Goal: Information Seeking & Learning: Check status

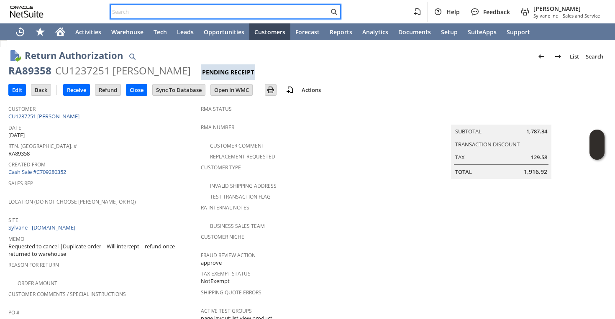
click at [58, 27] on icon "Home" at bounding box center [60, 32] width 10 height 10
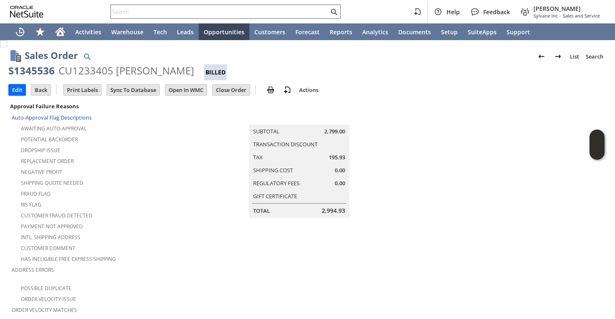
scroll to position [507, 0]
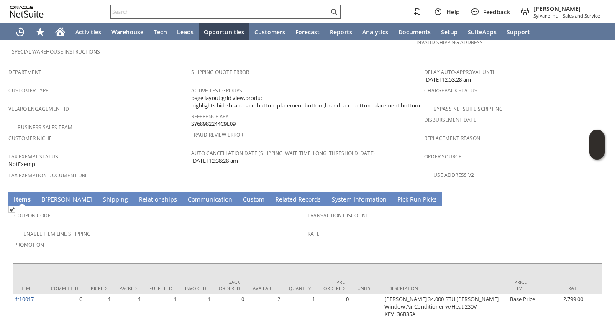
click at [194, 17] on div at bounding box center [225, 12] width 230 height 14
click at [196, 14] on input "text" at bounding box center [220, 12] width 218 height 10
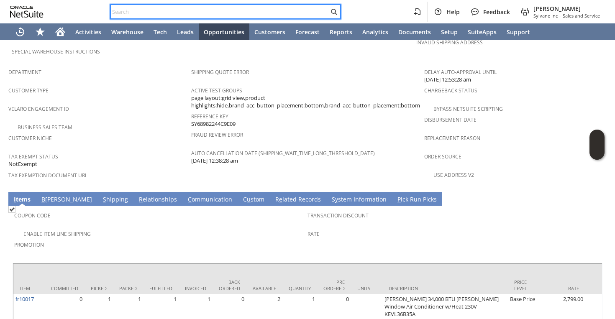
paste input "6268980796"
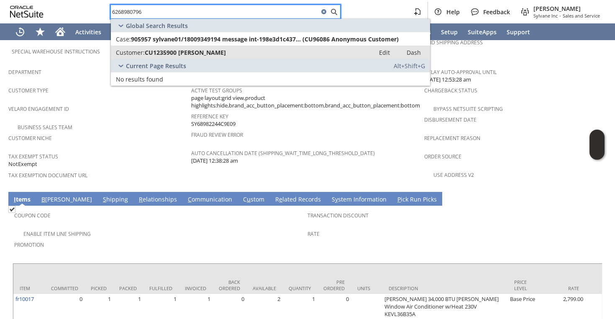
type input "6268980796"
click at [181, 49] on span "CU1235900 Susan S Zheng" at bounding box center [185, 53] width 81 height 8
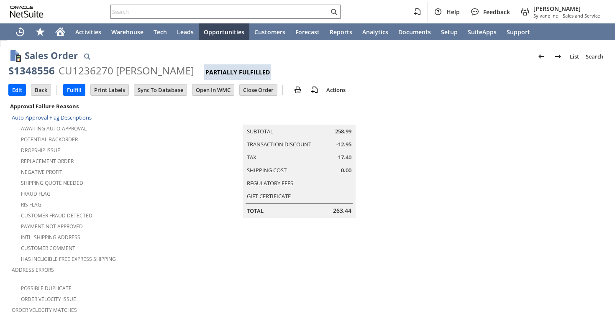
scroll to position [563, 0]
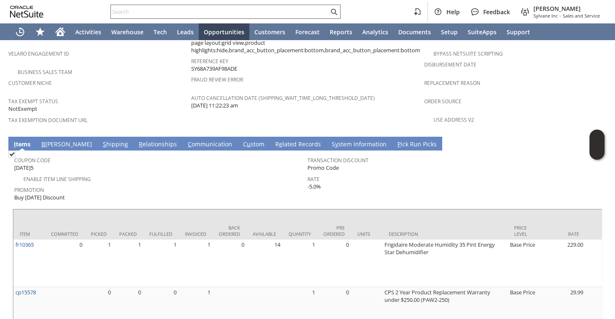
click at [225, 12] on input "text" at bounding box center [220, 12] width 218 height 10
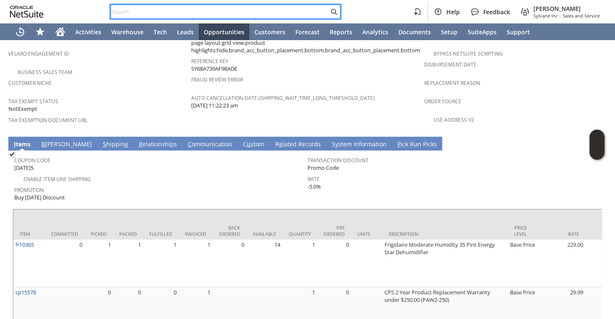
paste input "4153779154"
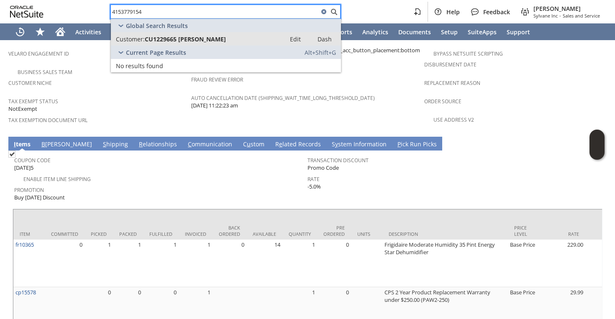
type input "4153779154"
click at [190, 35] on span "CU1229665 Saran Chari" at bounding box center [185, 39] width 81 height 8
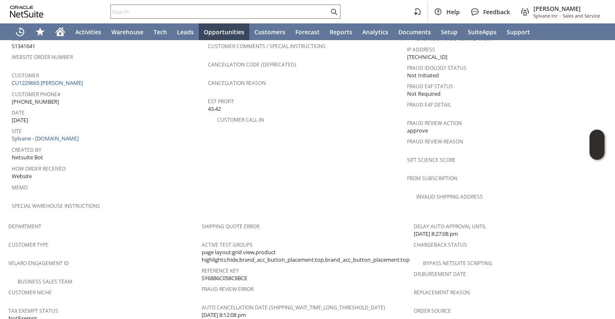
scroll to position [320, 0]
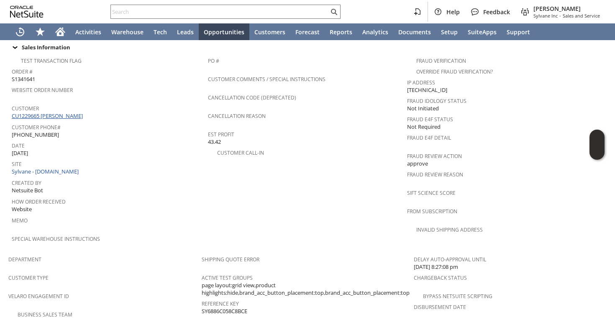
click at [65, 112] on link "CU1229665 Saran Chari" at bounding box center [48, 116] width 73 height 8
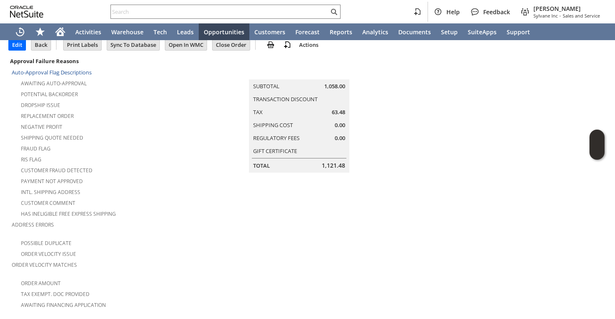
scroll to position [3, 0]
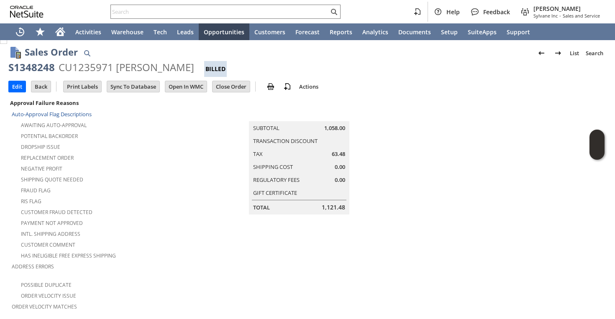
click at [77, 65] on div "CU1235971 Richard Kwater" at bounding box center [127, 67] width 136 height 13
copy div "CU1235971"
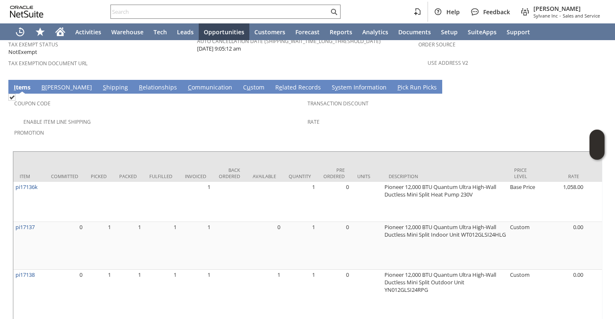
scroll to position [632, 0]
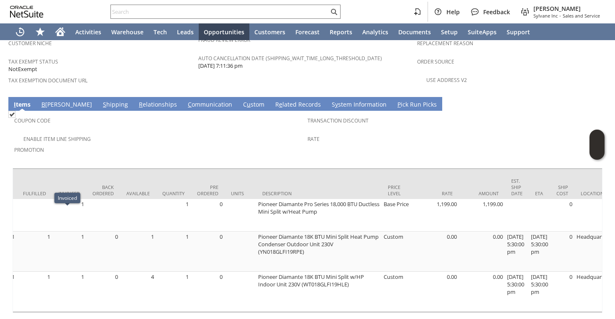
scroll to position [0, 127]
click at [214, 138] on td "Coupon Code Enable Item Line Shipping Promotion Transaction Discount Rate" at bounding box center [308, 137] width 590 height 53
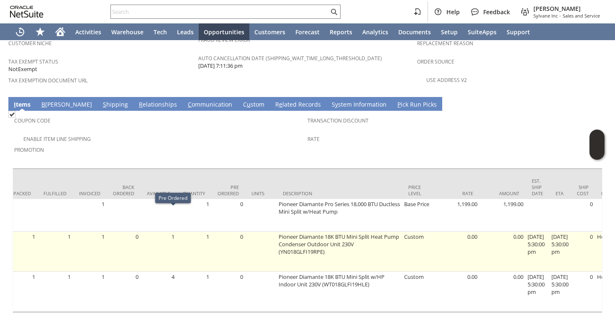
scroll to position [0, 0]
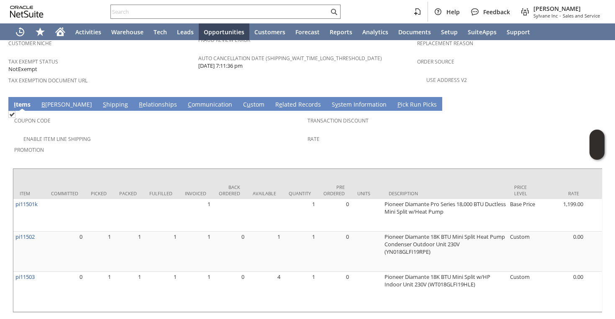
click at [211, 144] on span "Promotion" at bounding box center [158, 149] width 289 height 10
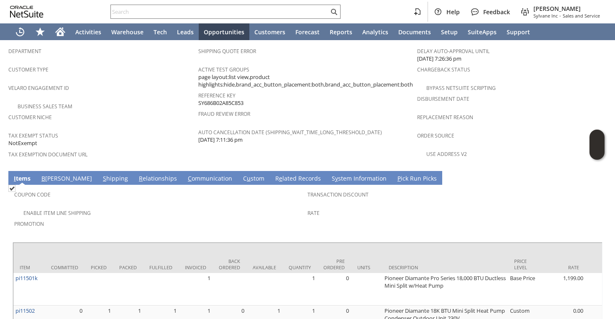
scroll to position [602, 0]
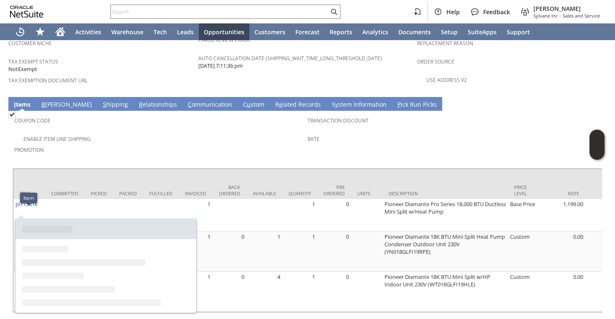
click at [131, 133] on div "Enable Item Line Shipping" at bounding box center [160, 138] width 293 height 10
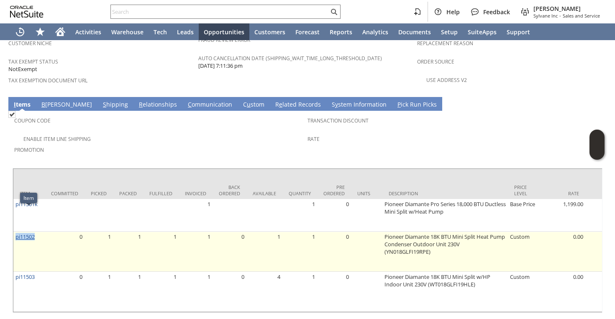
drag, startPoint x: 42, startPoint y: 218, endPoint x: 15, endPoint y: 215, distance: 27.5
click at [15, 232] on td "pi11502" at bounding box center [28, 252] width 31 height 40
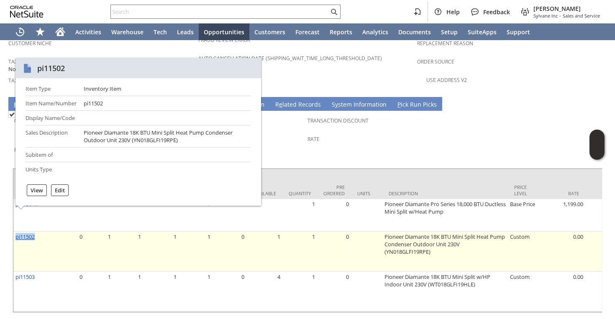
click at [15, 233] on link "pi11502" at bounding box center [24, 237] width 19 height 8
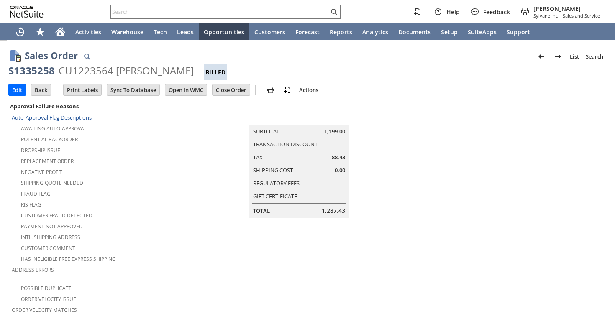
scroll to position [566, 0]
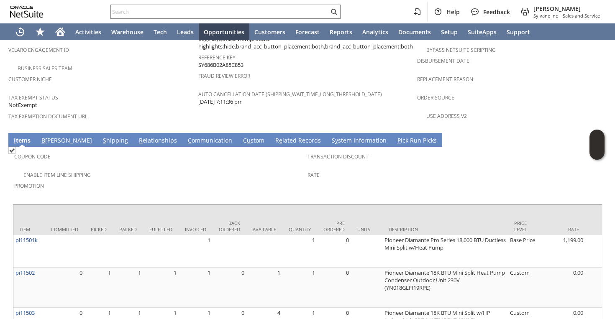
click at [98, 133] on td "S hipping" at bounding box center [116, 140] width 36 height 14
click at [101, 136] on link "S hipping" at bounding box center [115, 140] width 29 height 9
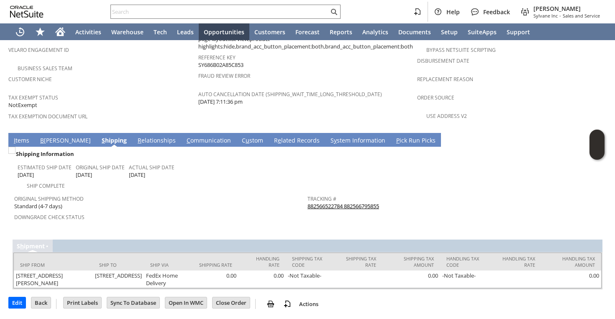
scroll to position [542, 0]
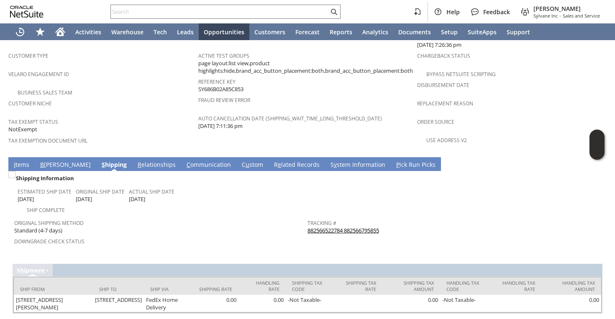
click at [367, 227] on link "882566522784 882566795855" at bounding box center [344, 231] width 72 height 8
click at [17, 161] on link "I tems" at bounding box center [22, 165] width 20 height 9
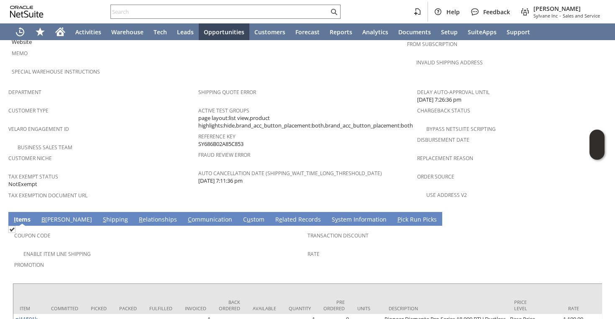
scroll to position [505, 0]
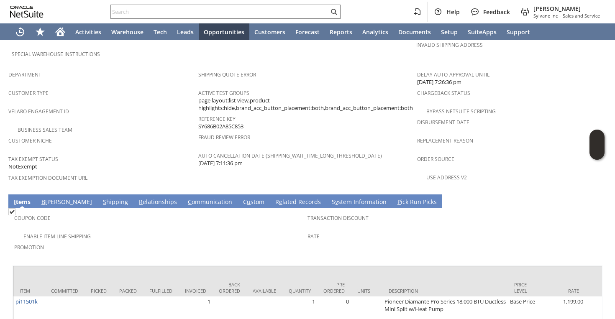
click at [177, 105] on span "Velaro Engagement ID" at bounding box center [101, 110] width 186 height 10
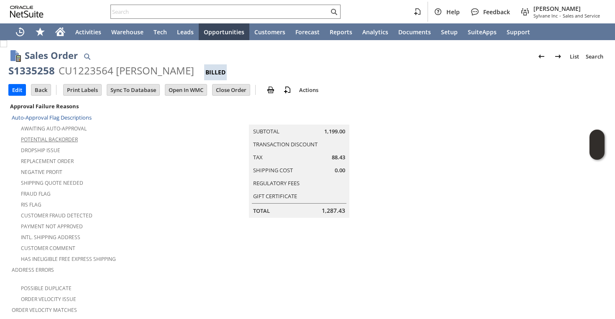
scroll to position [203, 0]
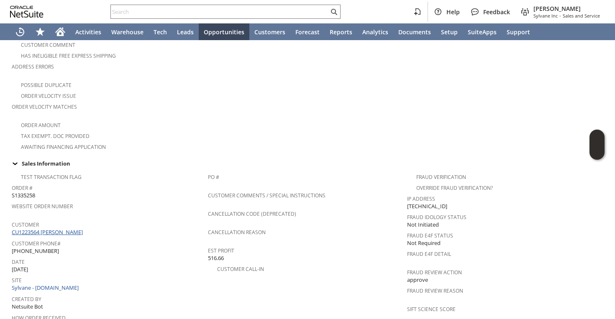
click at [54, 229] on link "CU1223564 [PERSON_NAME]" at bounding box center [48, 233] width 73 height 8
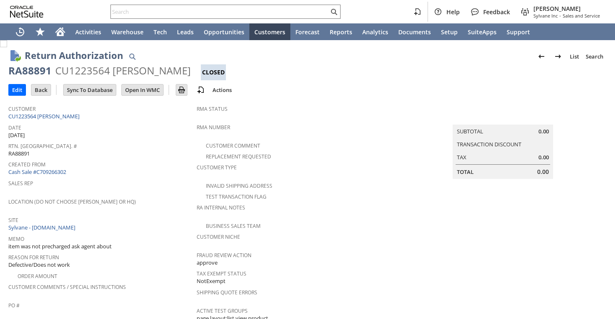
scroll to position [346, 0]
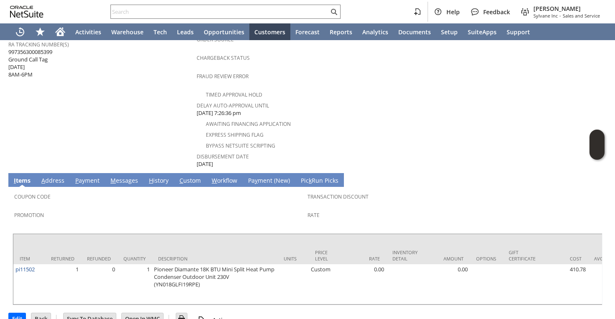
click at [124, 177] on link "M essages" at bounding box center [124, 181] width 32 height 9
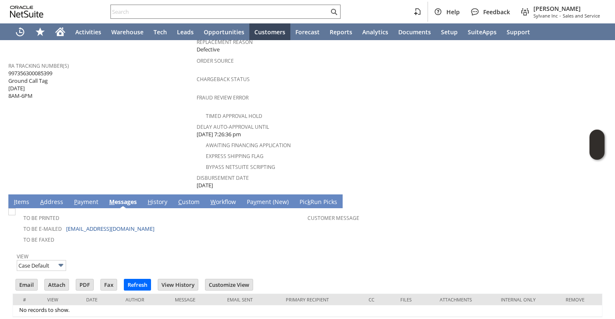
scroll to position [336, 0]
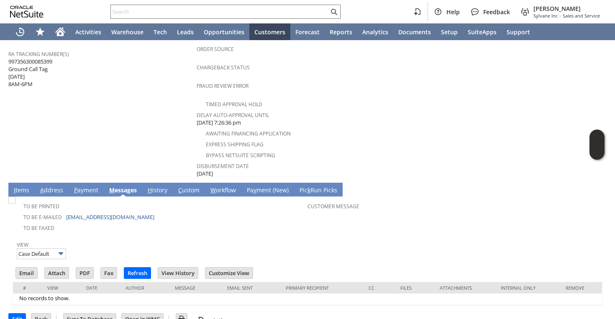
click at [157, 186] on link "H istory" at bounding box center [158, 190] width 24 height 9
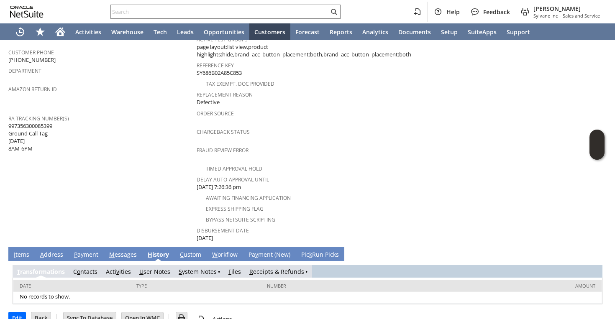
scroll to position [0, 0]
click at [196, 268] on link "S ystem Notes" at bounding box center [198, 272] width 38 height 8
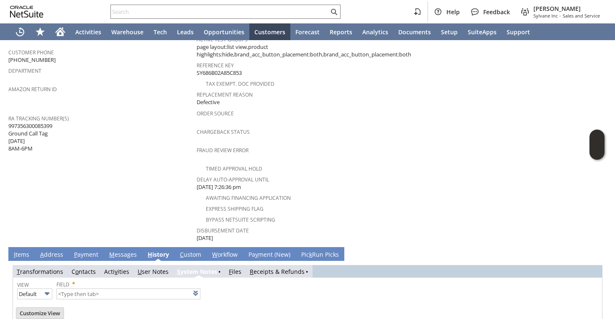
type input "1 to 25 of 85"
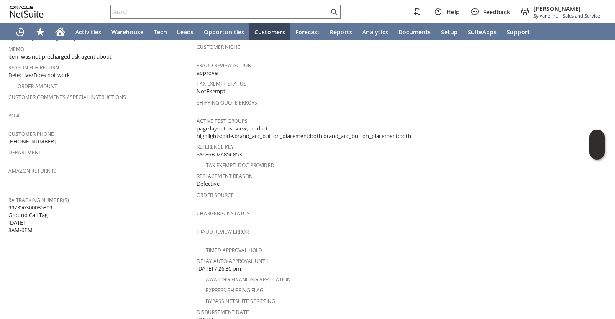
scroll to position [167, 0]
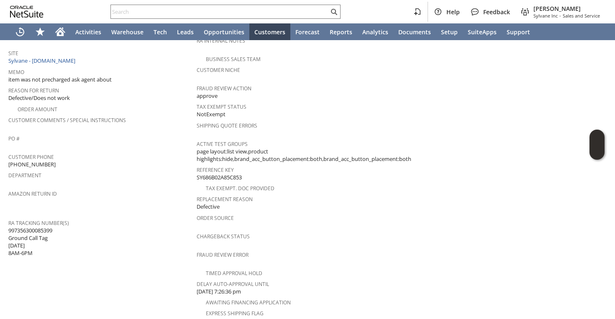
click at [184, 133] on span "PO #" at bounding box center [100, 138] width 184 height 10
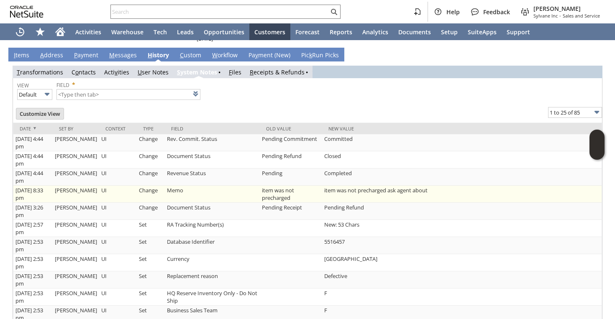
scroll to position [452, 0]
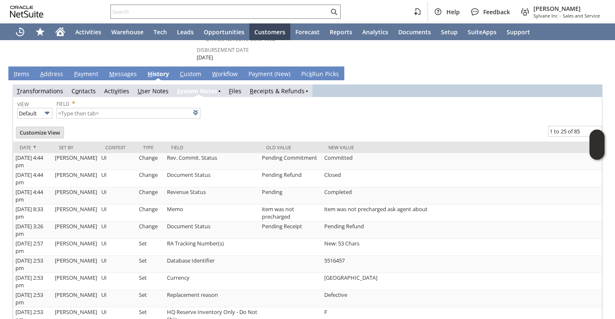
click at [282, 126] on td "Customize View" at bounding box center [163, 133] width 296 height 15
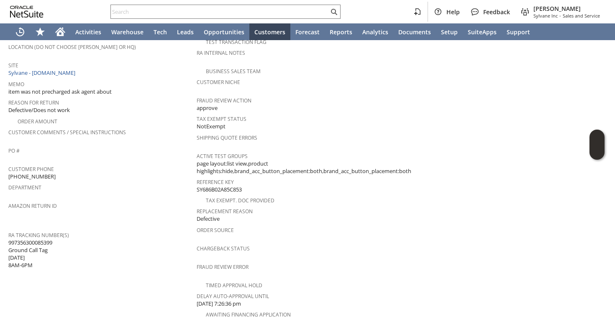
scroll to position [0, 0]
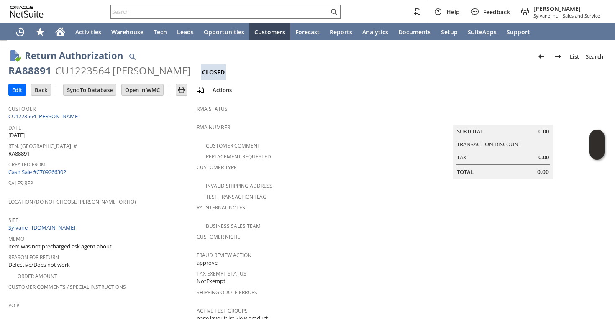
click at [64, 117] on link "CU1223564 [PERSON_NAME]" at bounding box center [44, 117] width 73 height 8
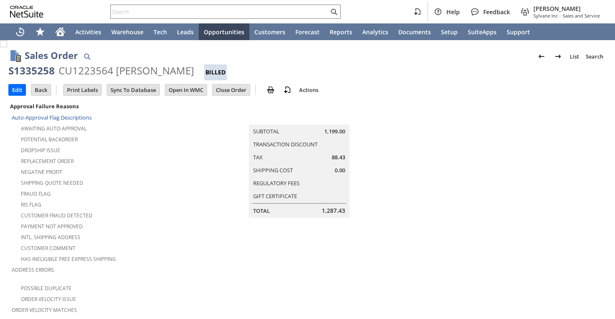
scroll to position [580, 0]
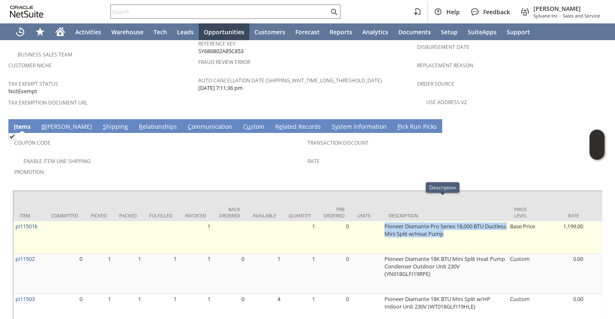
drag, startPoint x: 375, startPoint y: 200, endPoint x: 467, endPoint y: 213, distance: 93.0
copy tr "Pioneer Diamante Pro Series 18,000 BTU Ductless Mini Split w/Heat Pump"
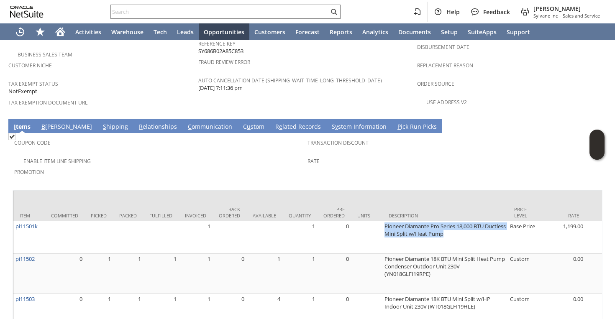
click at [163, 137] on div "Coupon Code" at bounding box center [158, 146] width 289 height 18
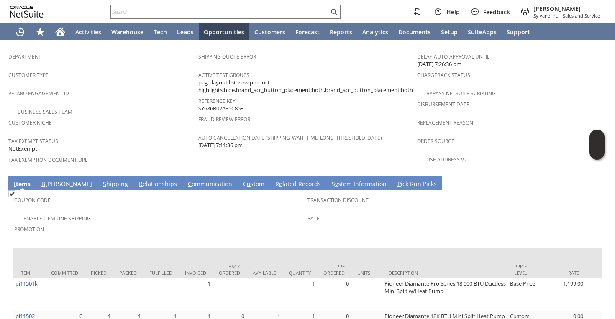
scroll to position [526, 0]
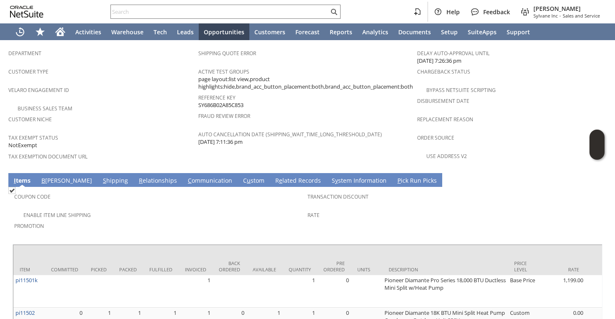
click at [101, 177] on link "S hipping" at bounding box center [115, 181] width 29 height 9
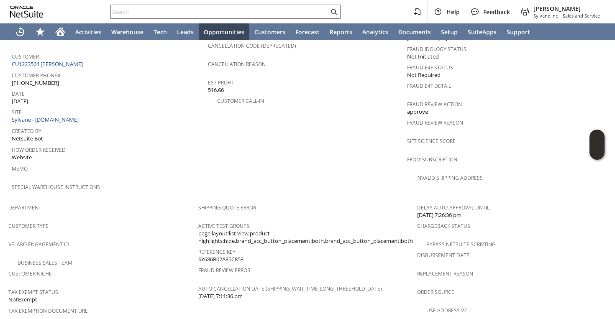
scroll to position [329, 0]
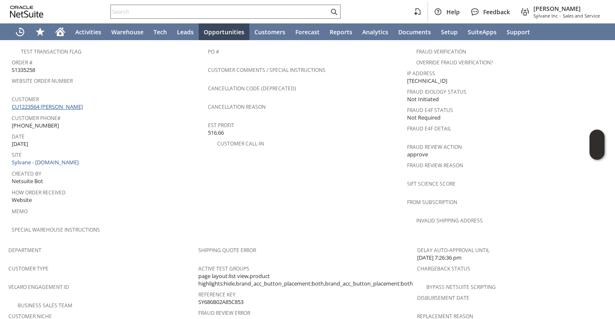
click at [77, 103] on link "CU1223564 [PERSON_NAME]" at bounding box center [48, 107] width 73 height 8
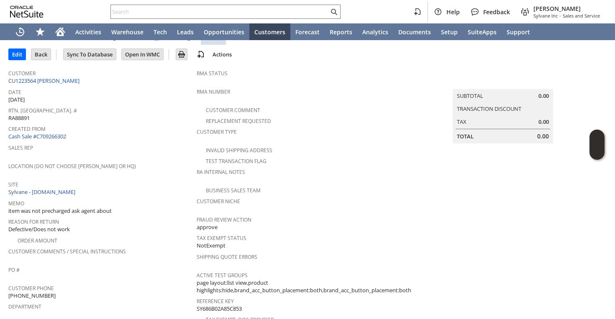
scroll to position [29, 0]
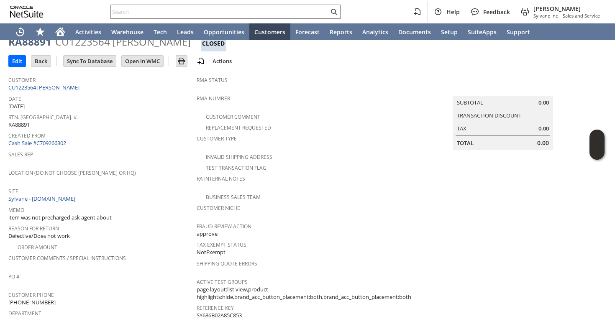
click at [71, 85] on link "CU1223564 Joseph Schmelzer" at bounding box center [44, 88] width 73 height 8
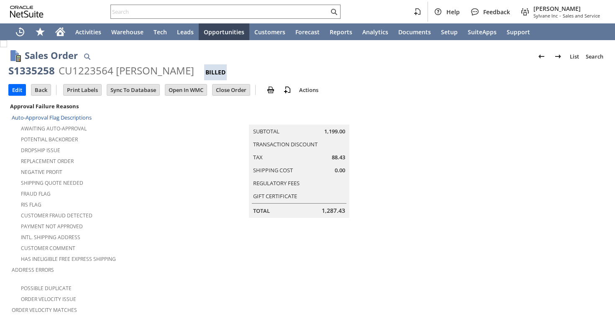
scroll to position [580, 0]
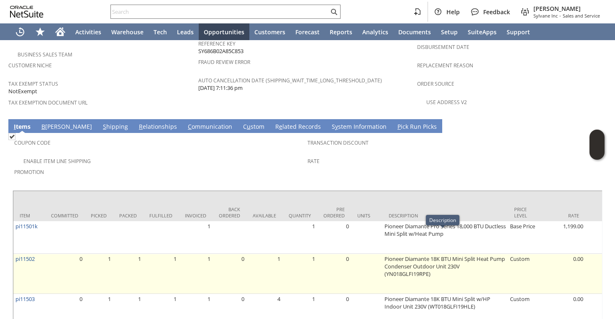
drag, startPoint x: 383, startPoint y: 249, endPoint x: 424, endPoint y: 252, distance: 41.5
click at [424, 254] on td "Pioneer Diamante 18K BTU Mini Split Heat Pump Condenser Outdoor Unit 230V (YN01…" at bounding box center [446, 274] width 126 height 40
copy td "YN018GLFI19RPE"
drag, startPoint x: 427, startPoint y: 252, endPoint x: 384, endPoint y: 251, distance: 43.5
click at [384, 254] on td "Pioneer Diamante 18K BTU Mini Split Heat Pump Condenser Outdoor Unit 230V (YN01…" at bounding box center [446, 274] width 126 height 40
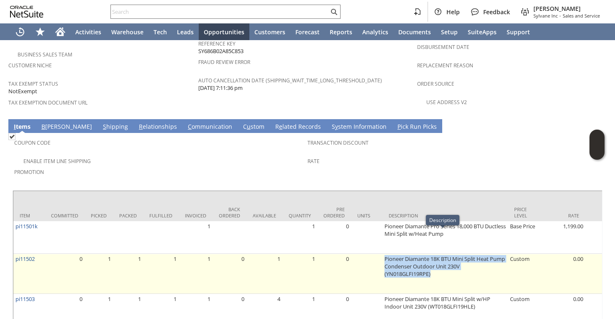
drag, startPoint x: 383, startPoint y: 234, endPoint x: 425, endPoint y: 255, distance: 46.6
click at [425, 255] on td "Pioneer Diamante 18K BTU Mini Split Heat Pump Condenser Outdoor Unit 230V (YN01…" at bounding box center [446, 274] width 126 height 40
copy td "Pioneer Diamante 18K BTU Mini Split Heat Pump Condenser Outdoor Unit 230V (YN01…"
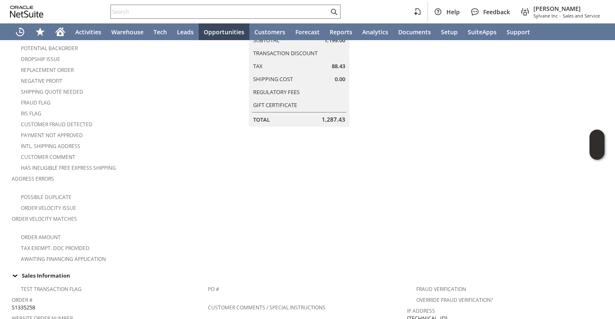
scroll to position [0, 0]
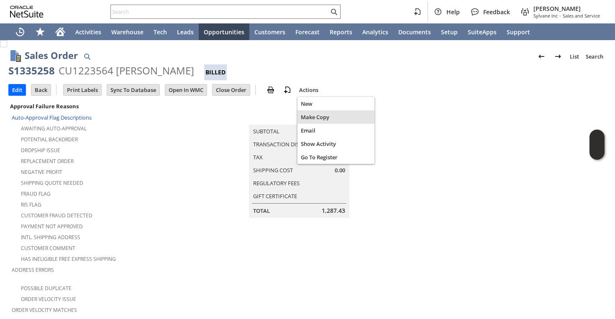
click at [313, 115] on span "Make Copy" at bounding box center [336, 117] width 70 height 8
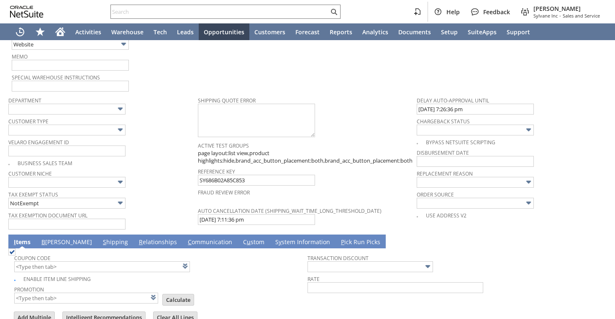
scroll to position [585, 0]
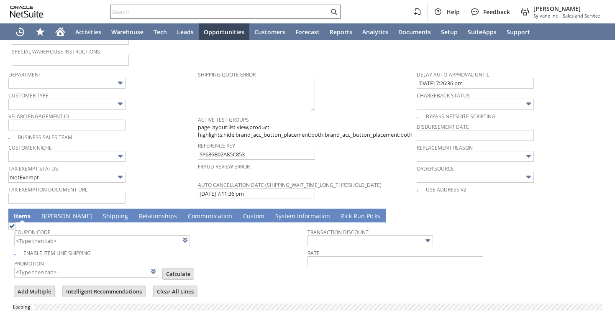
click at [86, 90] on span "Customer Type" at bounding box center [100, 94] width 185 height 9
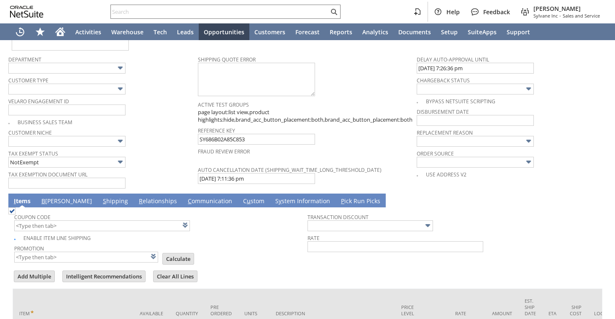
type input "Headquarters - Phone/Fax"
type input "Make Copy"
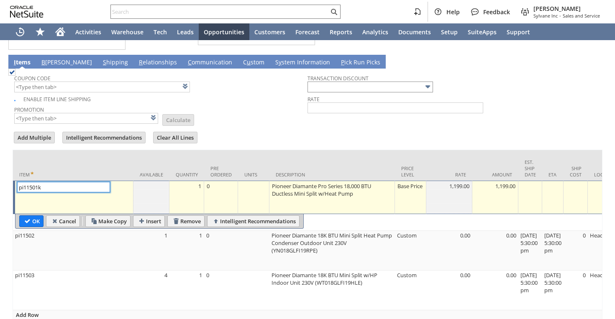
type input "Intelligent Recommendations¹⁰"
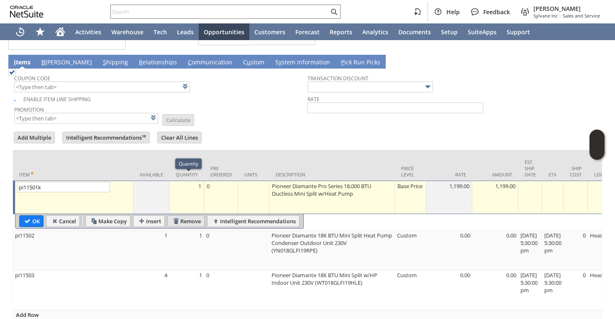
click at [182, 216] on input "Remove" at bounding box center [186, 221] width 36 height 11
type input "pi11502"
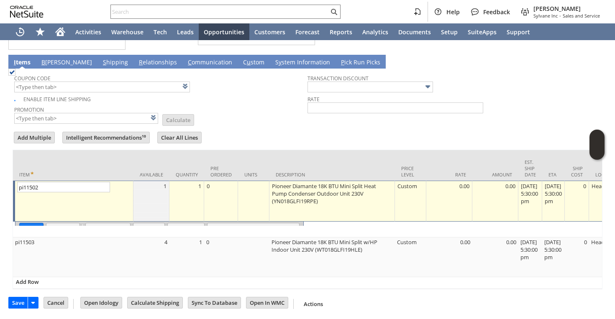
scroll to position [717, 0]
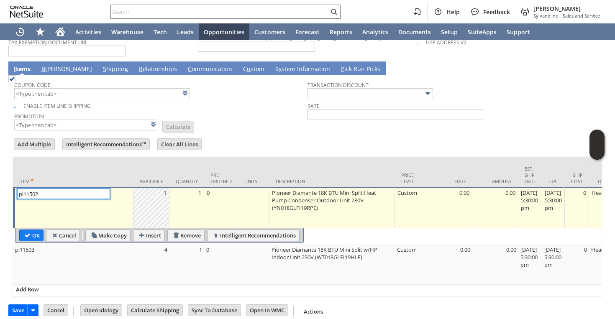
type input "Intelligent Recommendations ⁰"
click at [265, 137] on form "Add Multiple Intelligent Recommendations ⁰ Clear All Lines Line Items All Item …" at bounding box center [308, 217] width 590 height 160
click at [73, 230] on input "Cancel" at bounding box center [62, 235] width 33 height 11
type input "Add"
type input "Copy Previous"
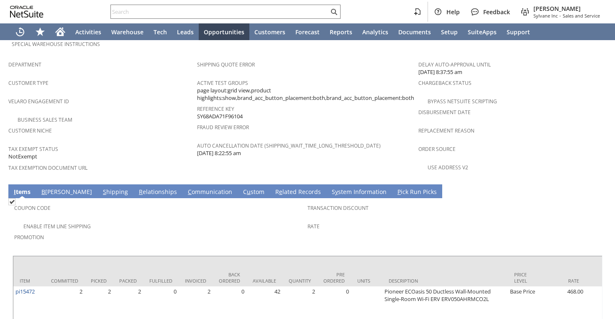
scroll to position [537, 0]
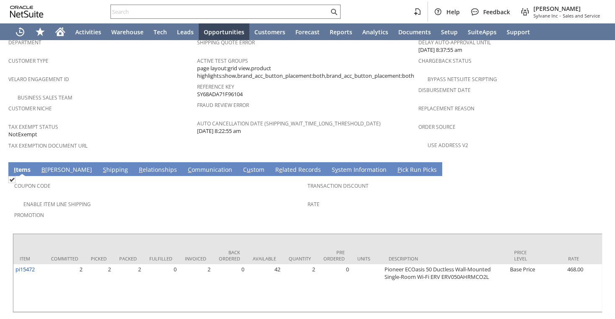
click at [101, 166] on link "S hipping" at bounding box center [115, 170] width 29 height 9
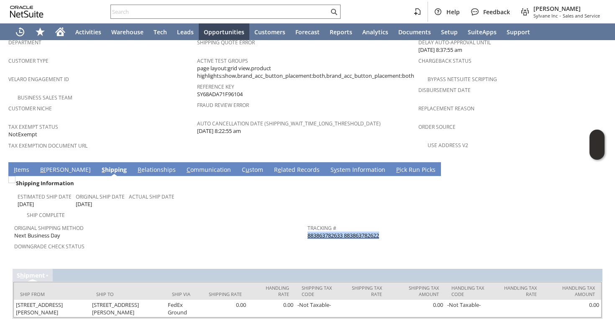
drag, startPoint x: 396, startPoint y: 209, endPoint x: 308, endPoint y: 214, distance: 88.0
click at [308, 222] on div "Tracking # 883863782633 883863782622" at bounding box center [452, 231] width 289 height 18
copy link "883863782633 883863782622"
